Goal: Understand process/instructions: Learn how to perform a task or action

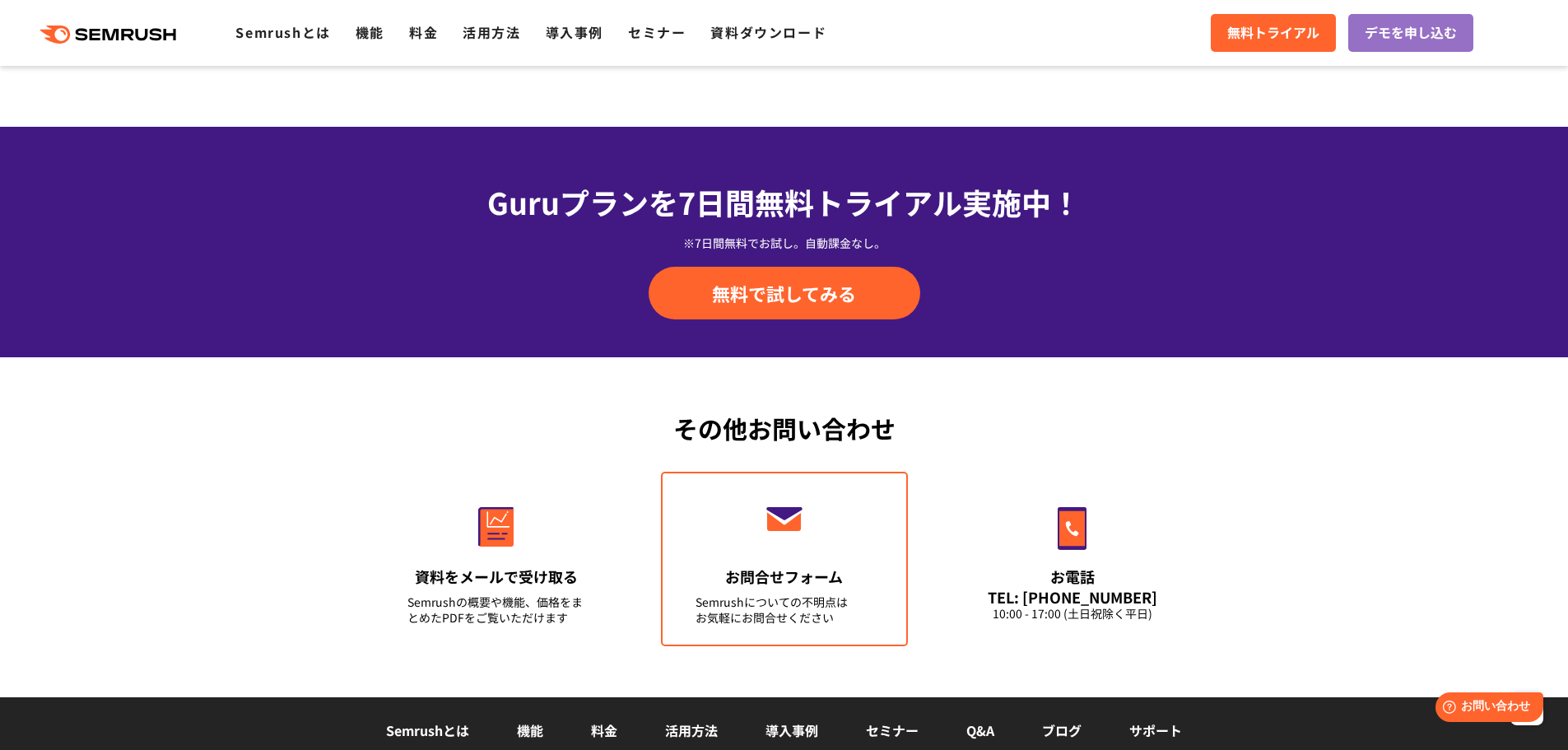
scroll to position [5759, 0]
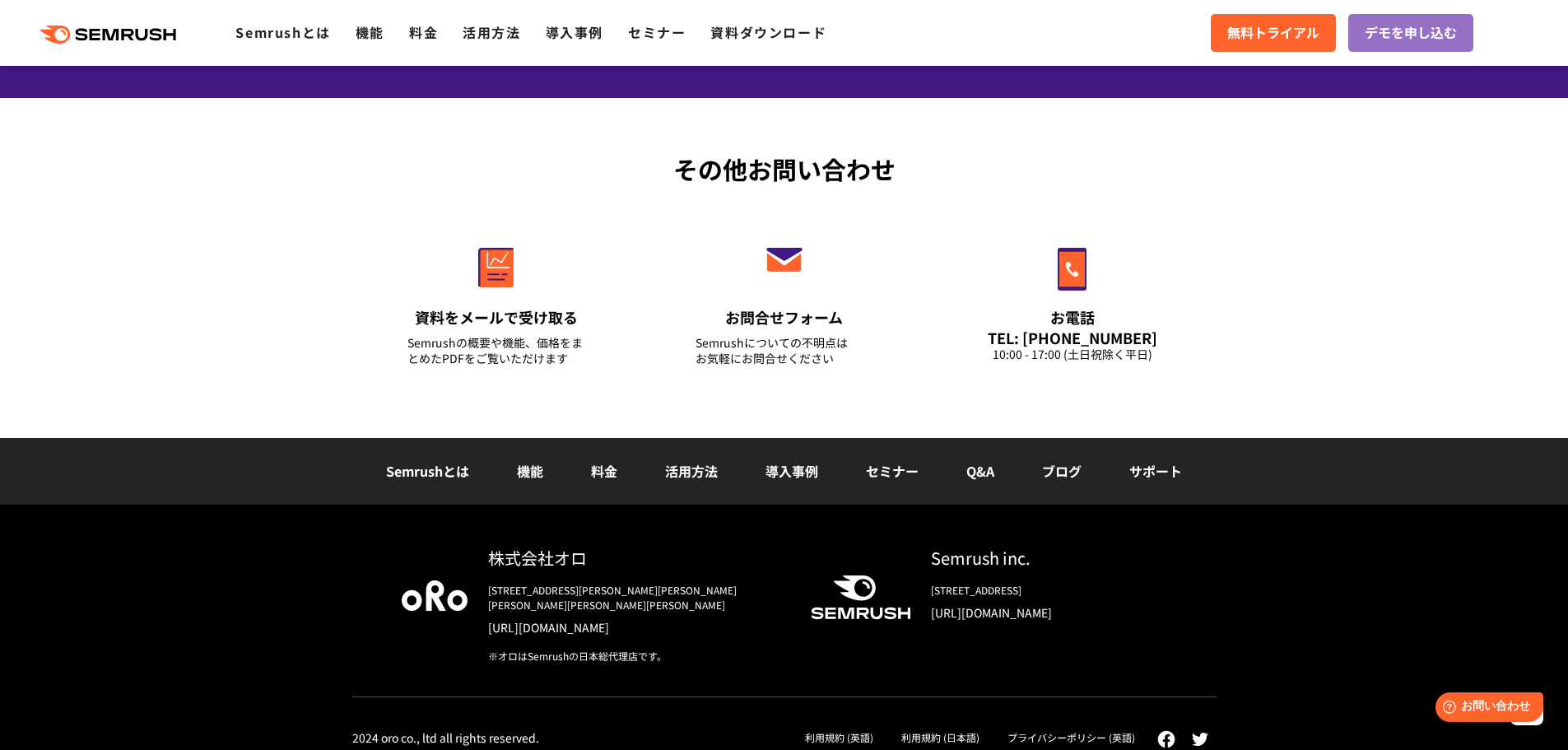
click at [912, 730] on link "利用規約 (日本語)" at bounding box center [940, 737] width 78 height 14
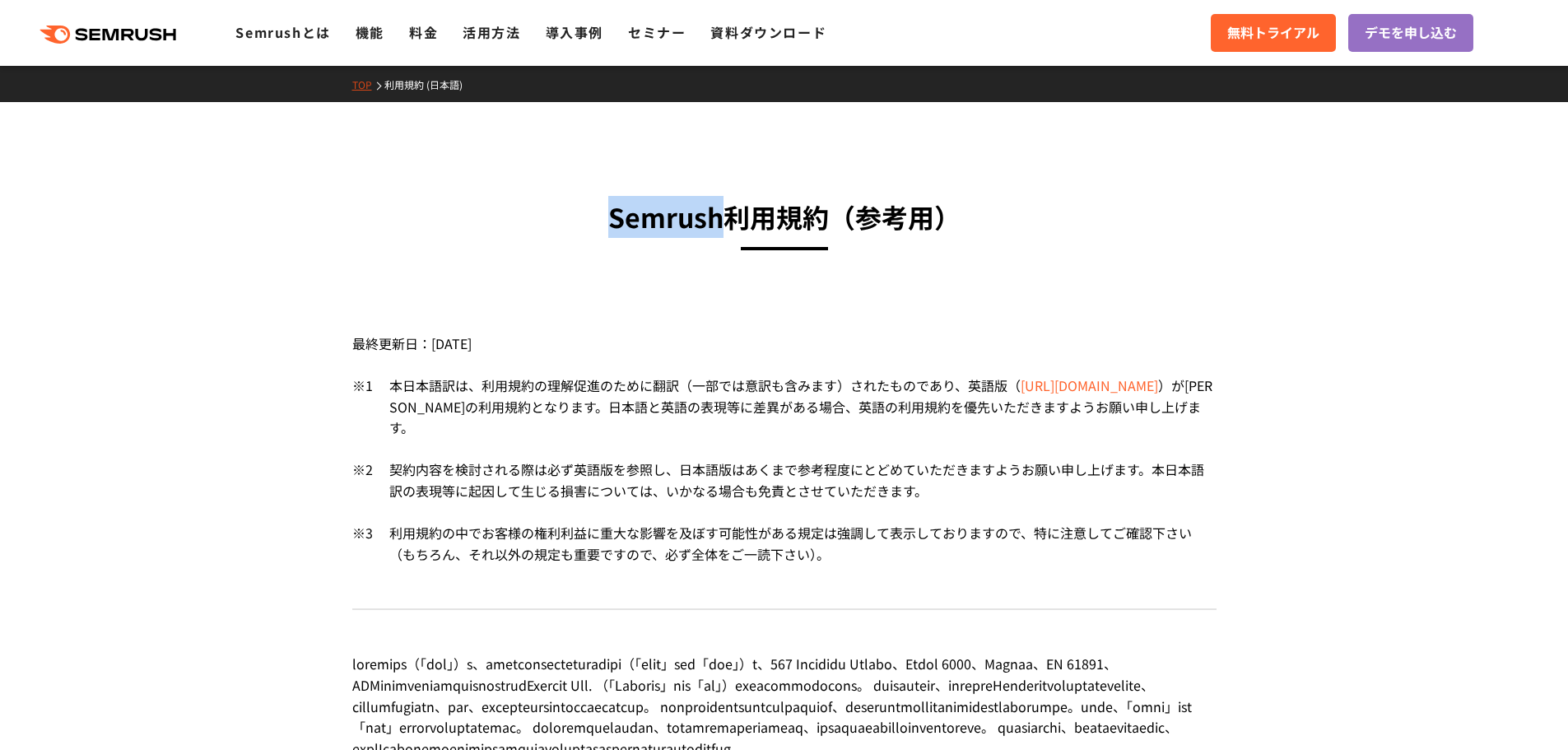
drag, startPoint x: 610, startPoint y: 221, endPoint x: 716, endPoint y: 212, distance: 106.4
click at [716, 212] on h3 "Semrush利用規約 （参考用）" at bounding box center [784, 217] width 864 height 42
copy h3 "Semrush"
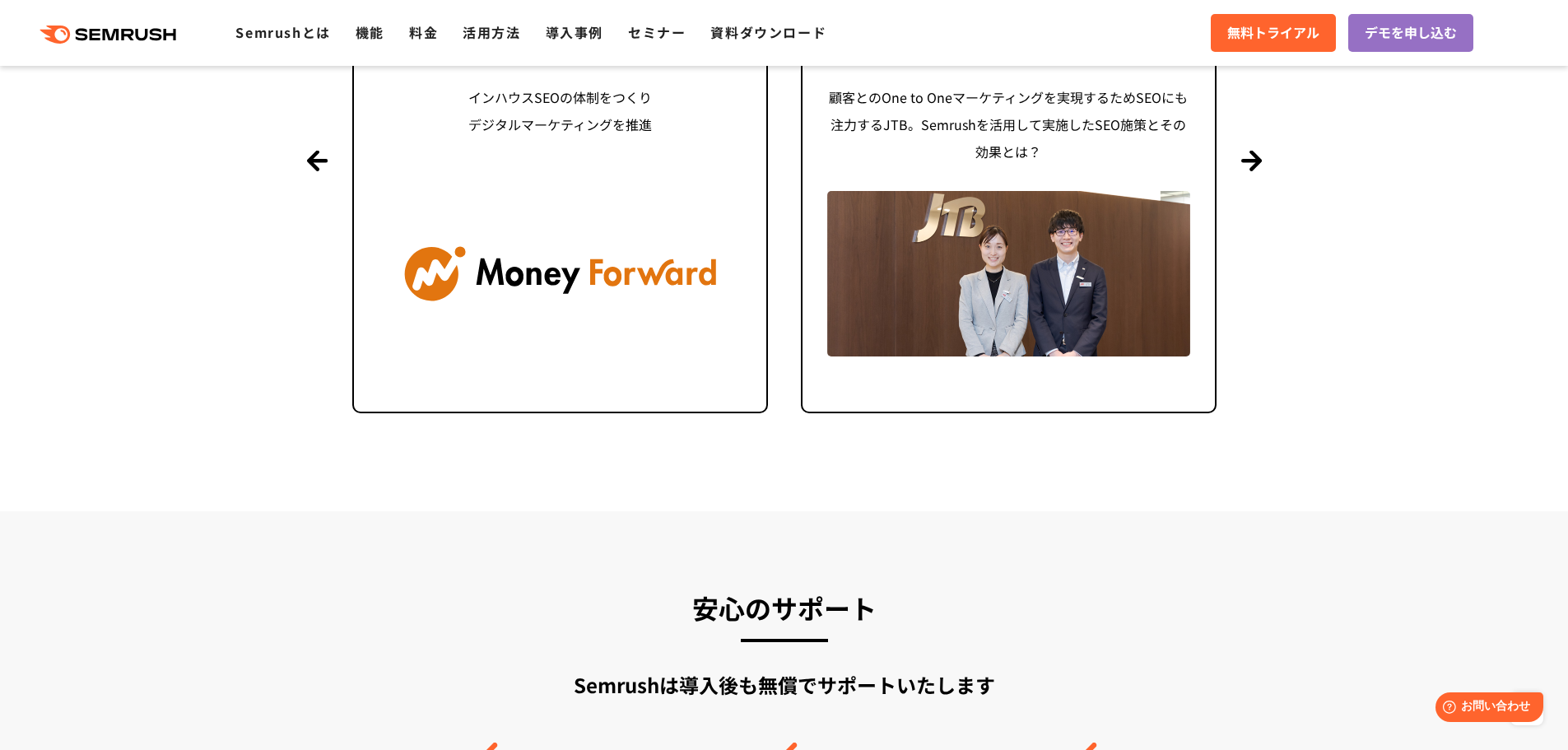
scroll to position [4197, 0]
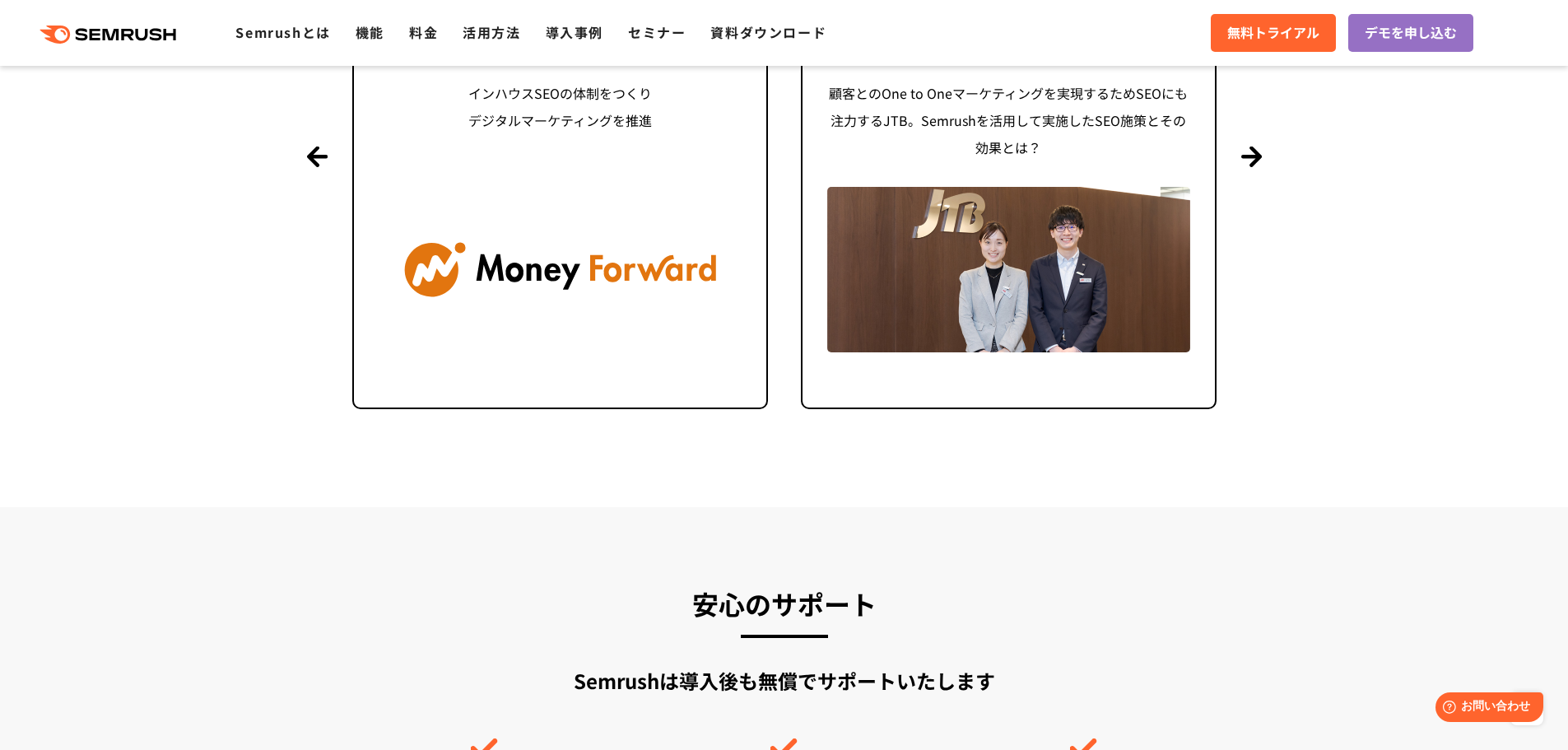
drag, startPoint x: 1275, startPoint y: 33, endPoint x: 1227, endPoint y: 110, distance: 90.7
click at [1275, 33] on span "無料トライアル" at bounding box center [1273, 33] width 92 height 22
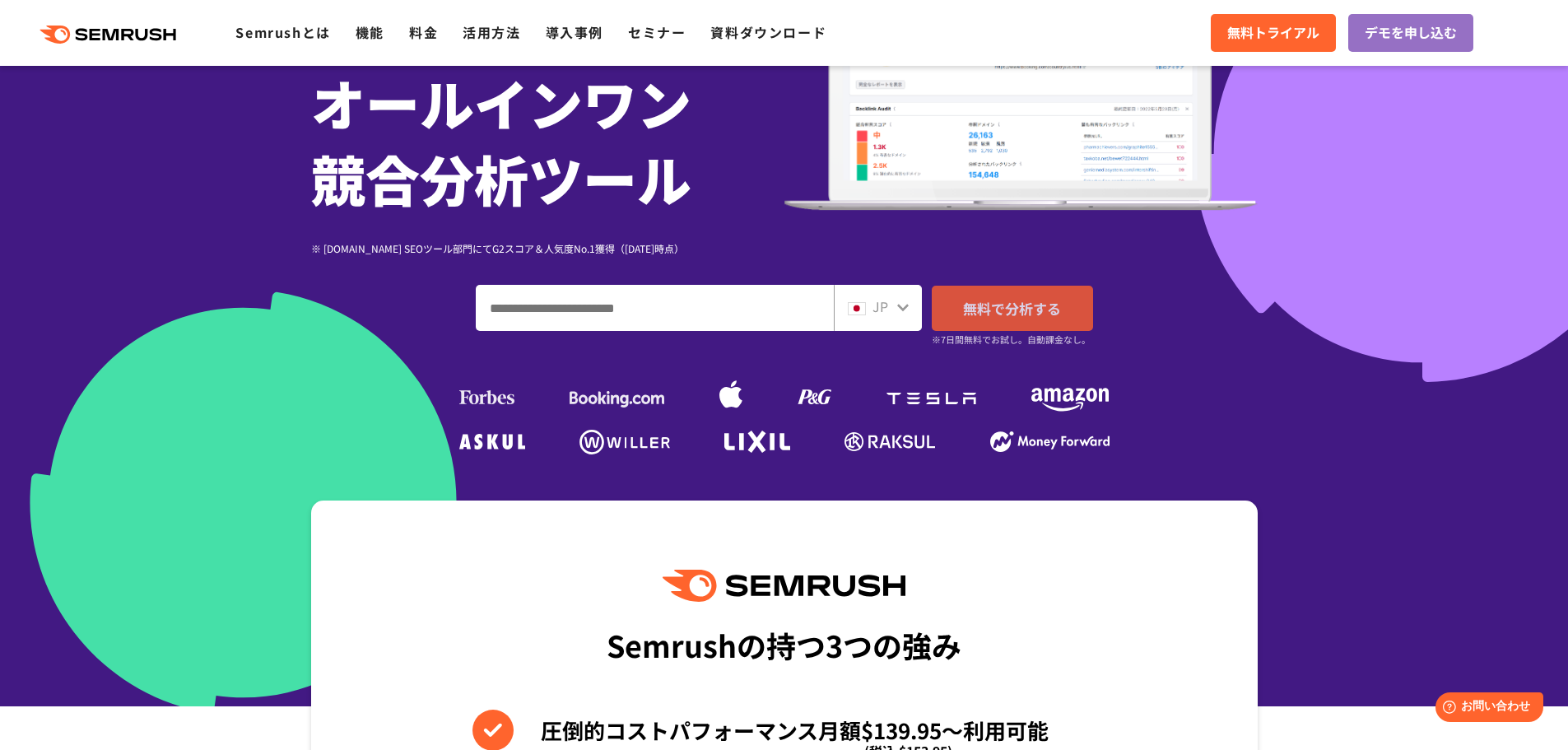
scroll to position [411, 0]
